Goal: Find specific fact: Find specific fact

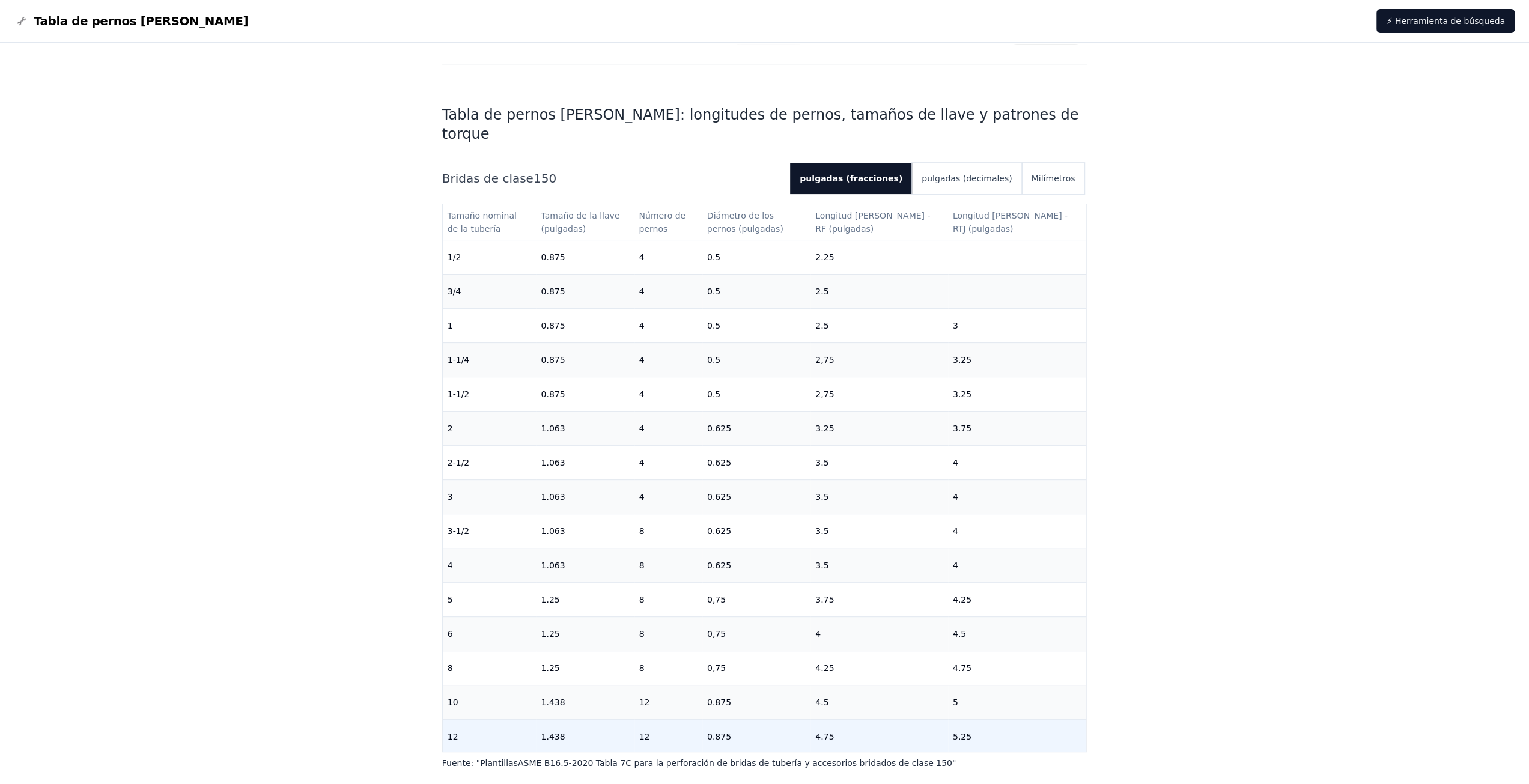
scroll to position [120, 0]
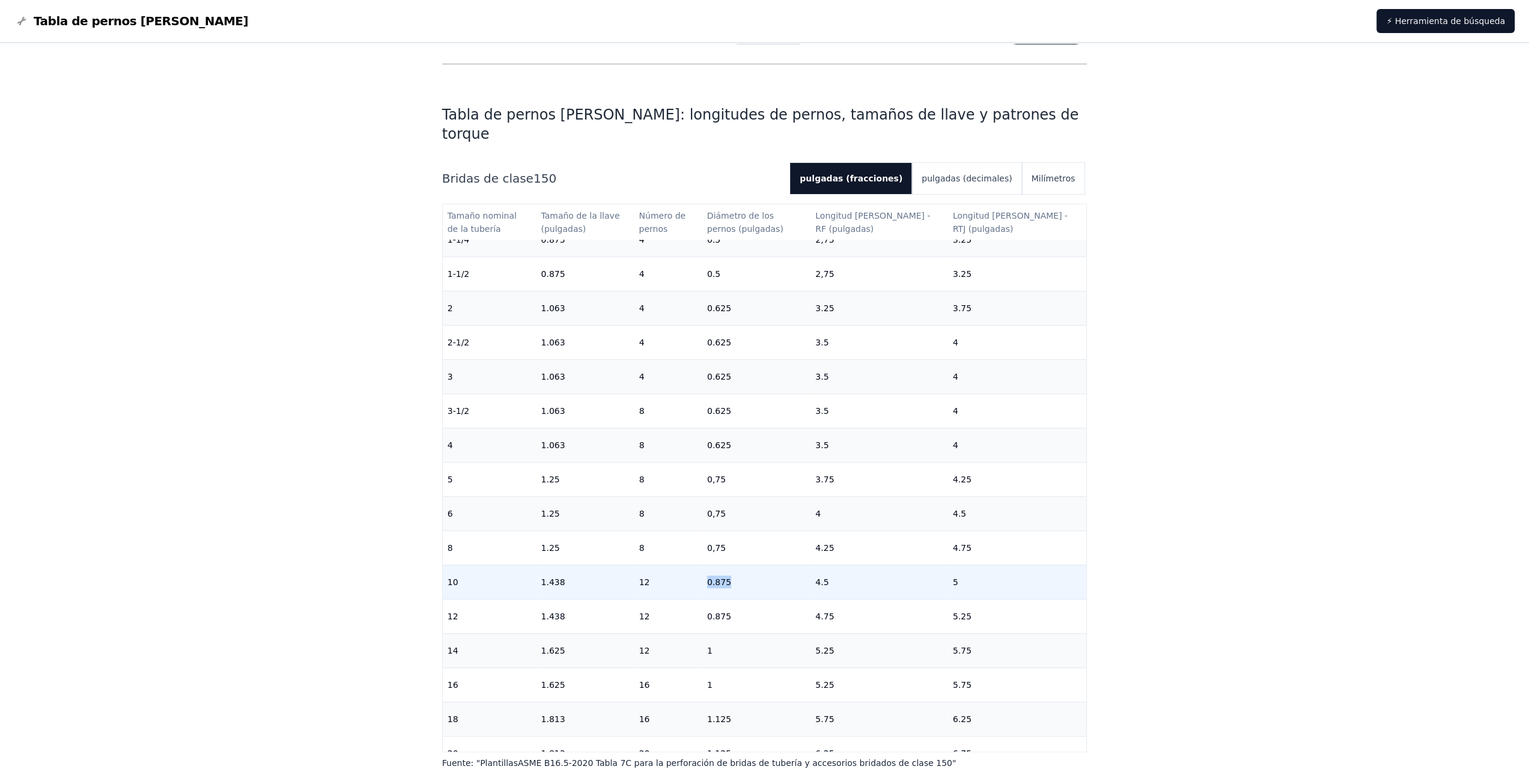
drag, startPoint x: 746, startPoint y: 568, endPoint x: 725, endPoint y: 569, distance: 21.0
click at [725, 569] on td "0.875" at bounding box center [756, 581] width 108 height 34
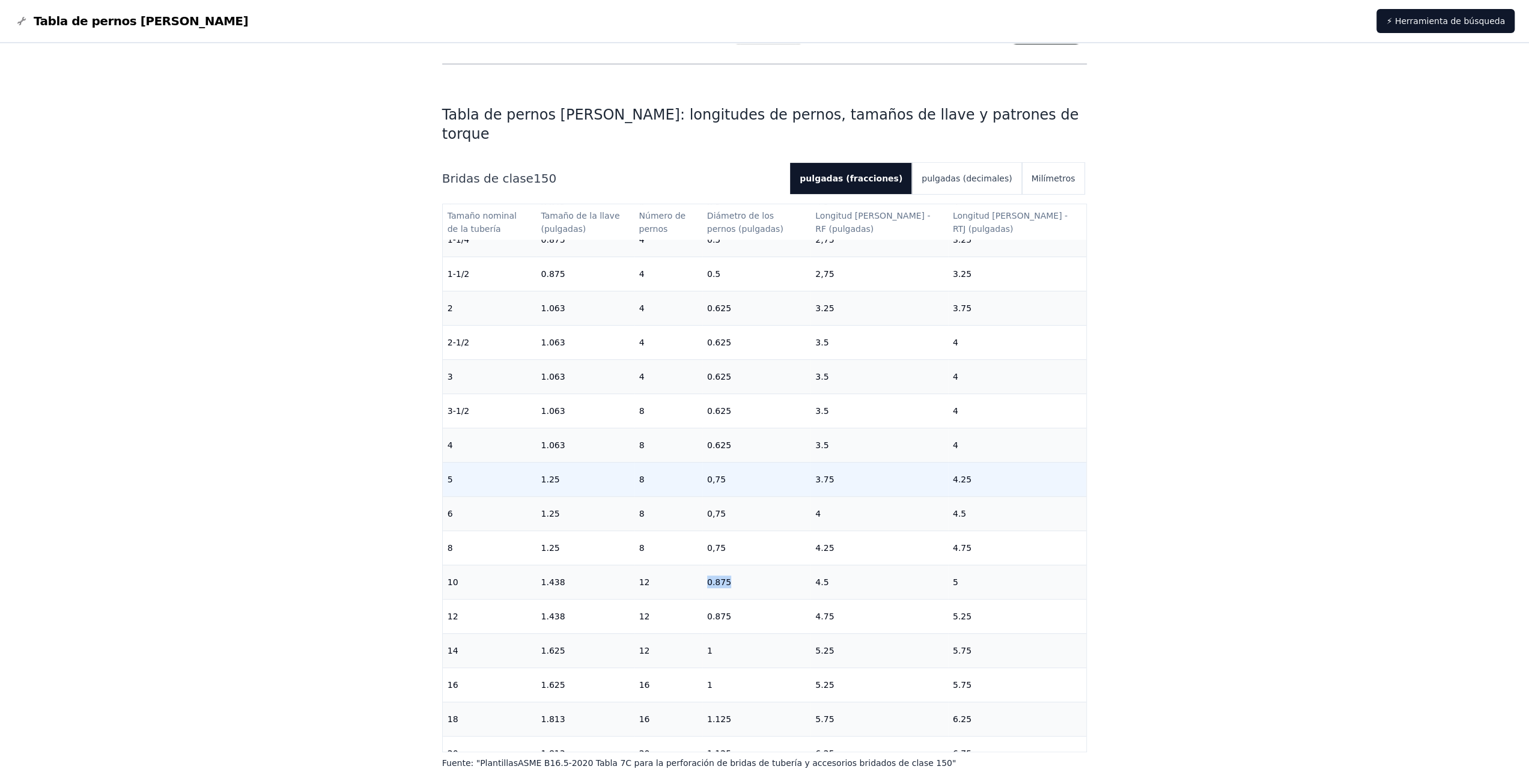
copy font "0.875"
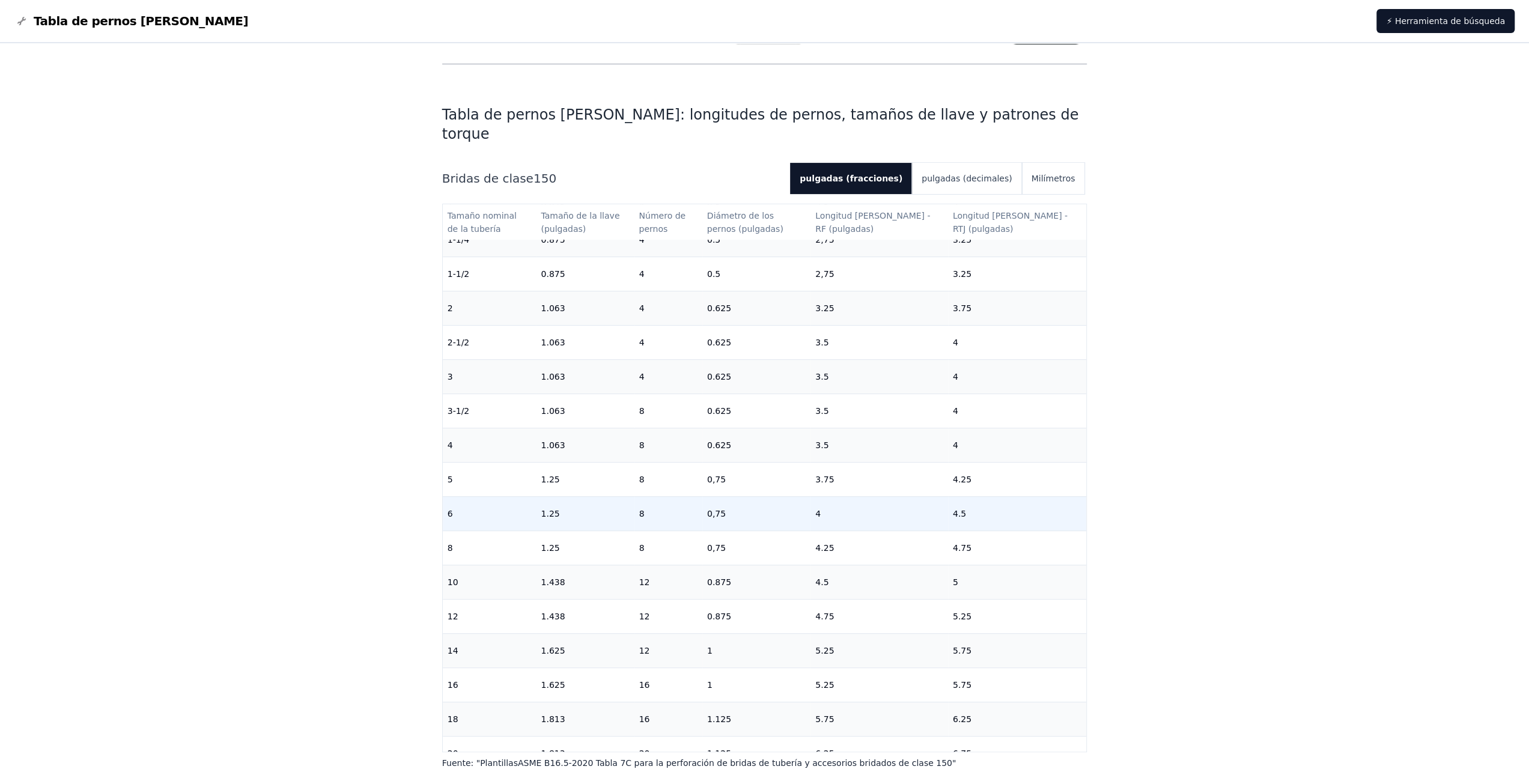
click at [529, 501] on td "6" at bounding box center [489, 513] width 93 height 34
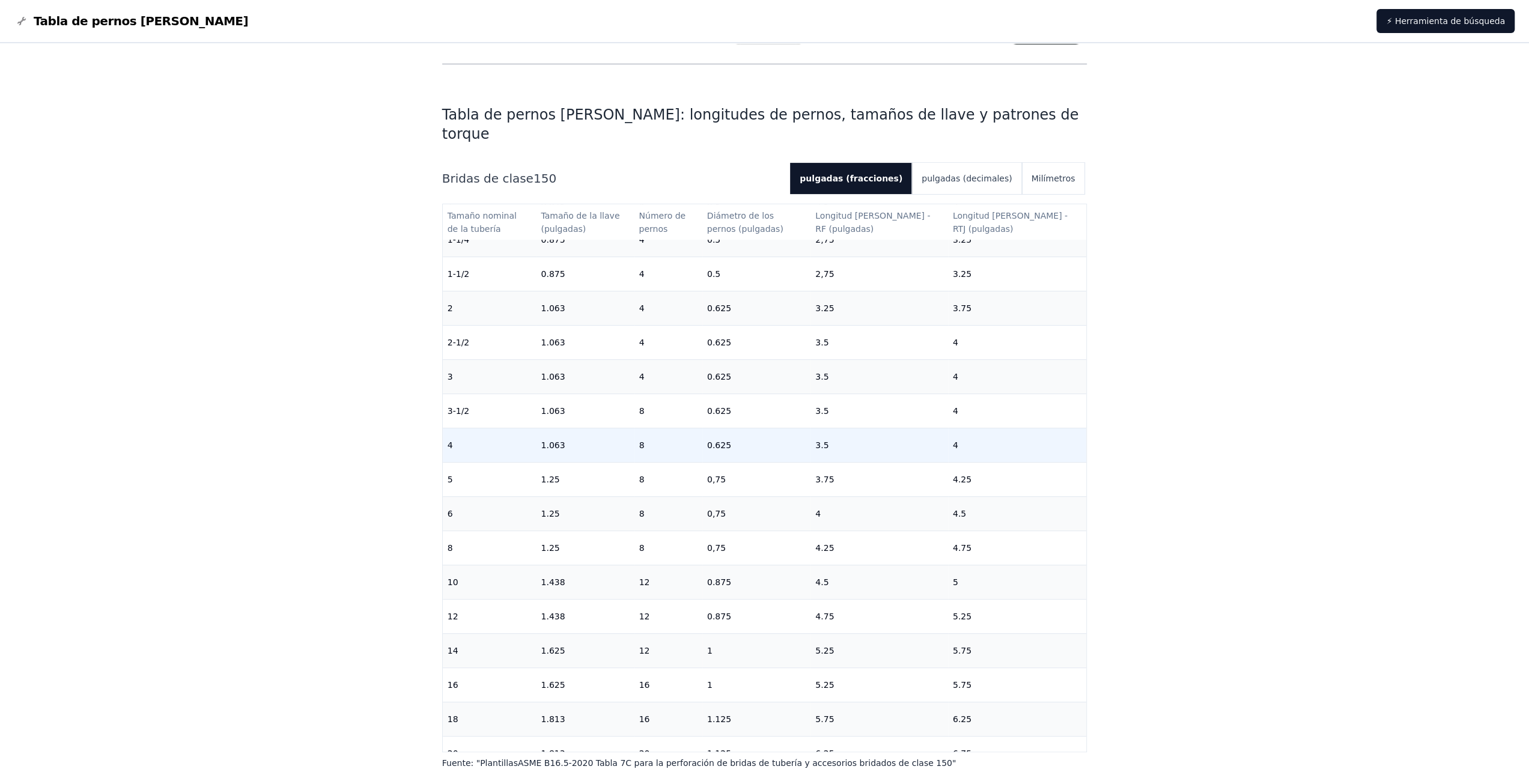
click at [552, 440] on font "1.063" at bounding box center [553, 445] width 24 height 10
drag, startPoint x: 662, startPoint y: 435, endPoint x: 650, endPoint y: 436, distance: 12.0
click at [650, 436] on td "8" at bounding box center [668, 444] width 68 height 34
drag, startPoint x: 746, startPoint y: 426, endPoint x: 719, endPoint y: 427, distance: 27.0
click at [719, 427] on tr "4 1.063 8 0.625 3.5 4" at bounding box center [764, 444] width 644 height 34
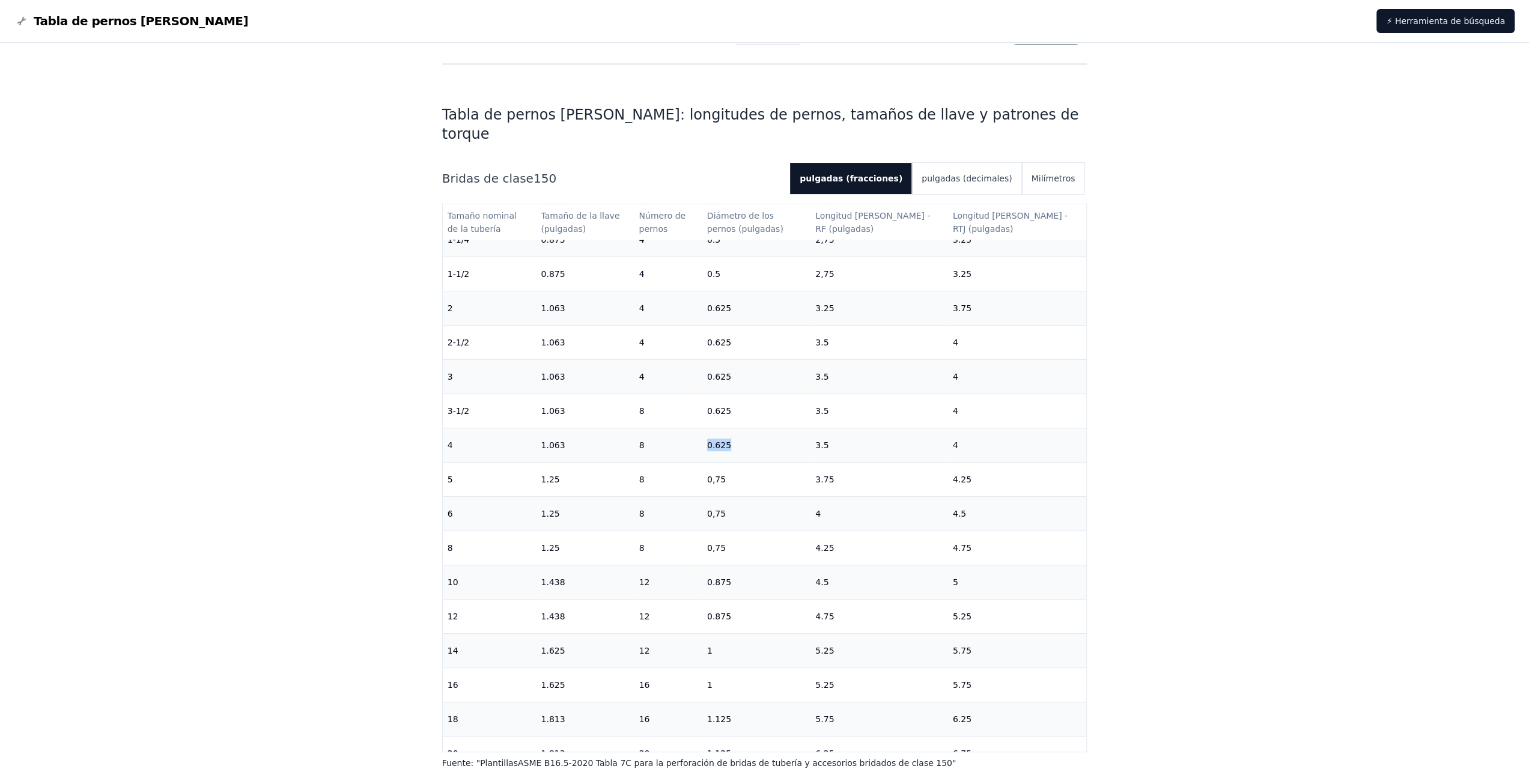
copy tr "0.625"
drag, startPoint x: 856, startPoint y: 430, endPoint x: 838, endPoint y: 431, distance: 18.0
click at [838, 431] on td "3.5" at bounding box center [879, 444] width 137 height 34
